Goal: Information Seeking & Learning: Learn about a topic

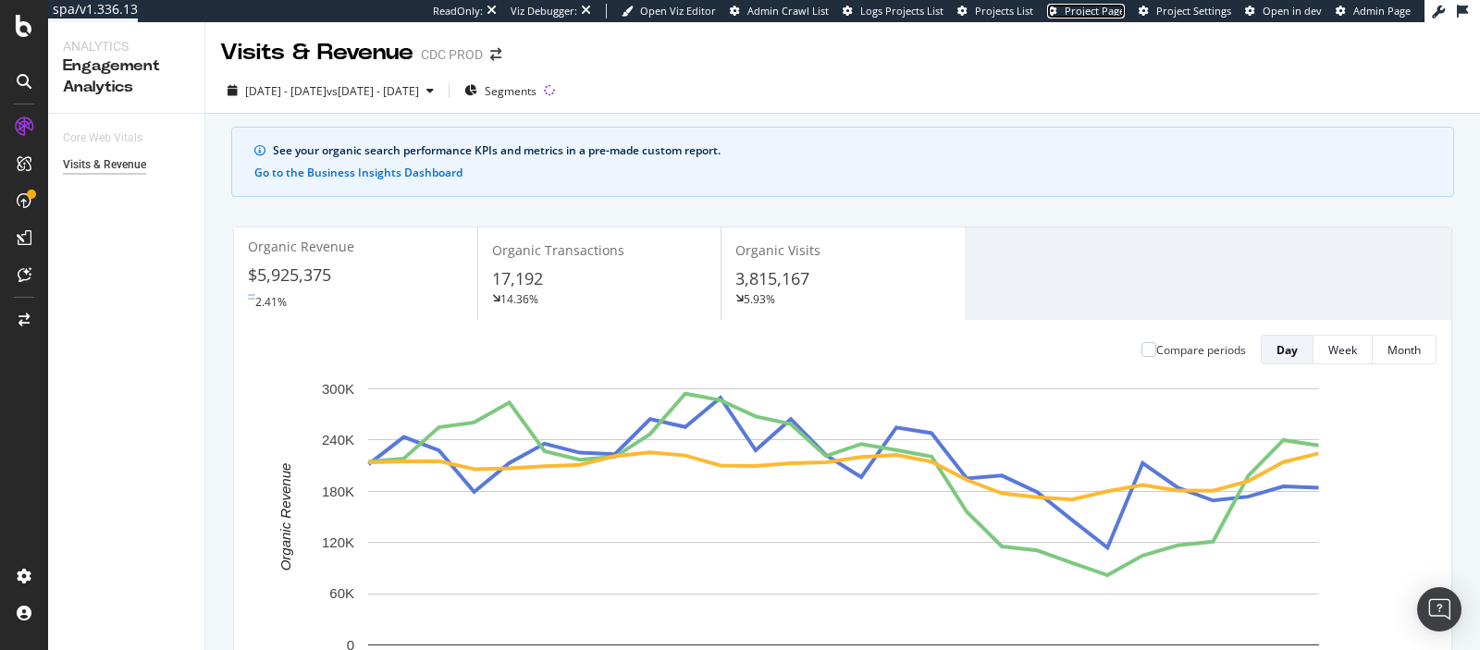
click at [1073, 10] on span "Project Page" at bounding box center [1095, 11] width 60 height 14
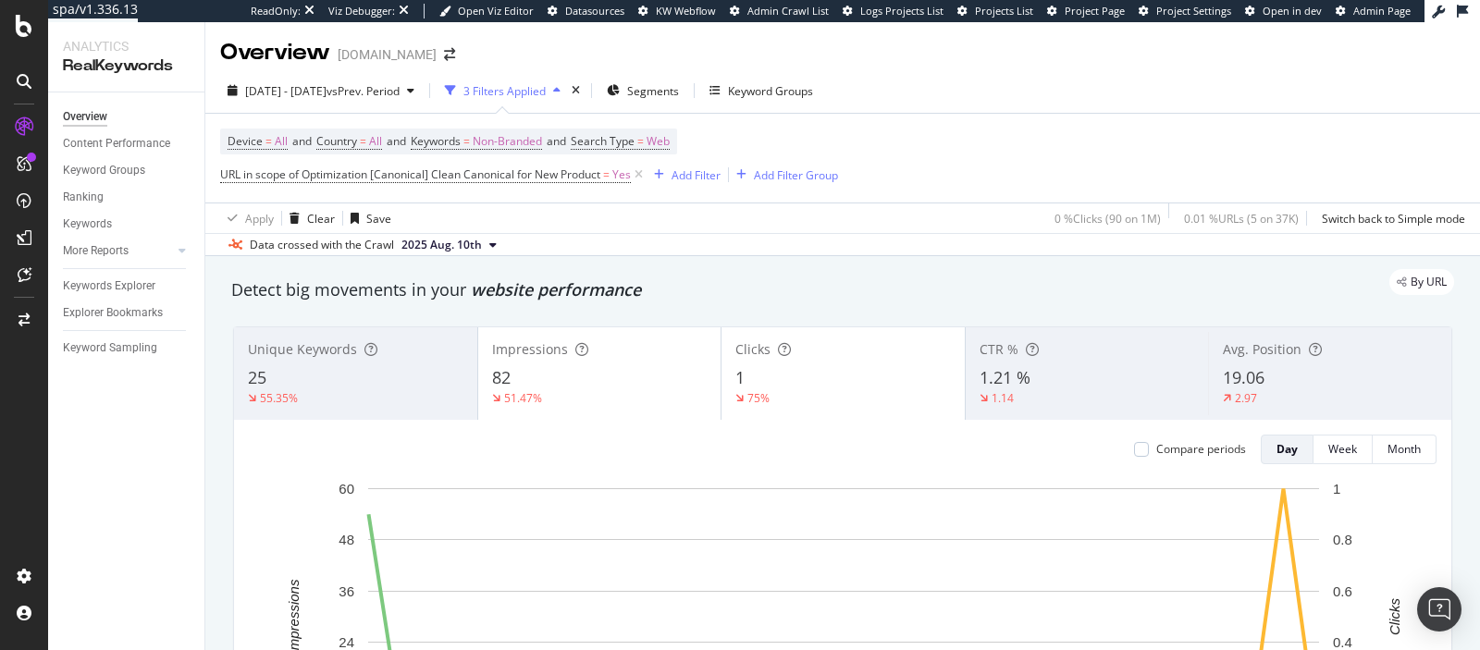
click at [927, 217] on div "Apply Clear Save 0 % Clicks ( 90 on 1M ) 0.01 % URLs ( 5 on 37K ) Switch back t…" at bounding box center [842, 218] width 1275 height 31
